Goal: Browse casually: Explore the website without a specific task or goal

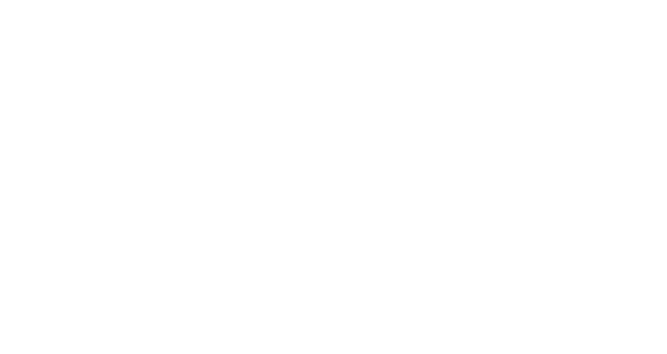
scroll to position [2256, 0]
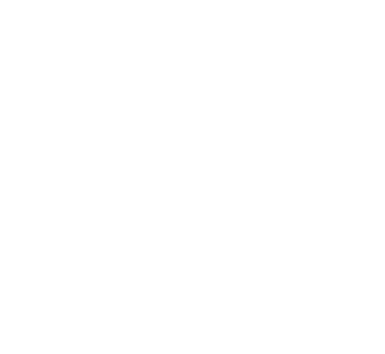
scroll to position [6029, 0]
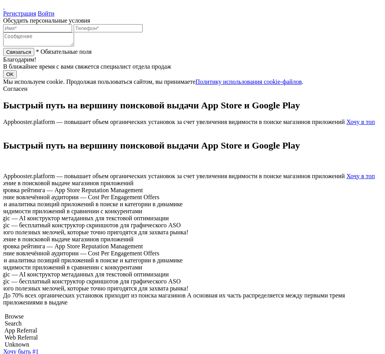
scroll to position [2278, 0]
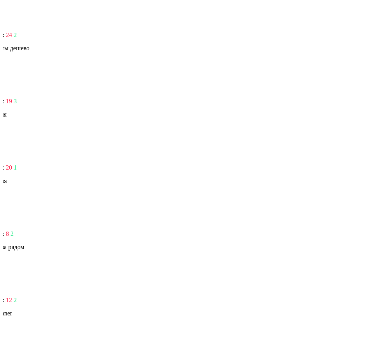
scroll to position [2287, 0]
